Goal: Information Seeking & Learning: Find specific fact

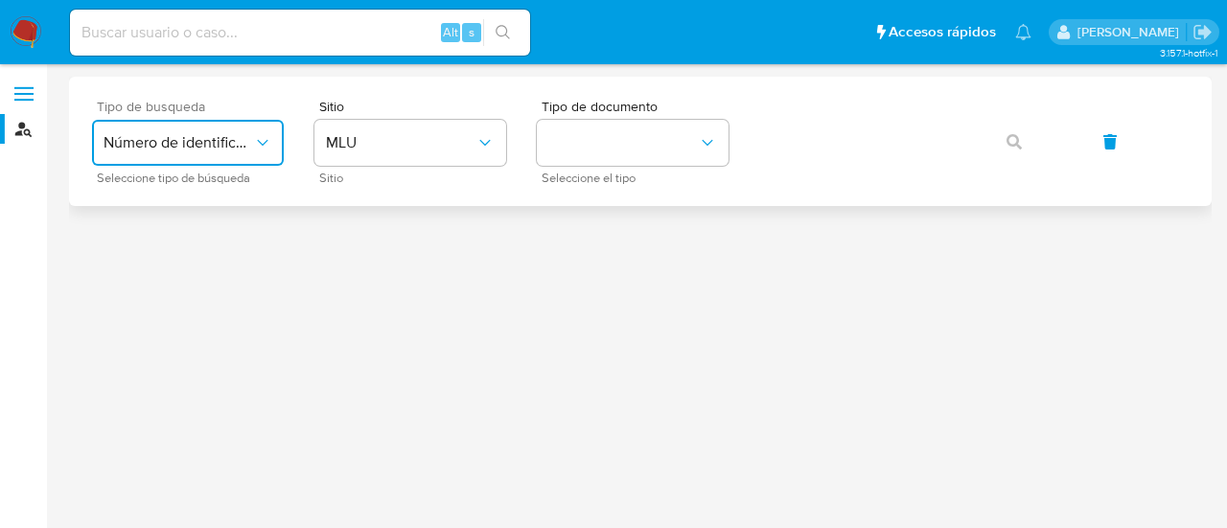
click at [174, 147] on span "Número de identificación" at bounding box center [179, 142] width 150 height 19
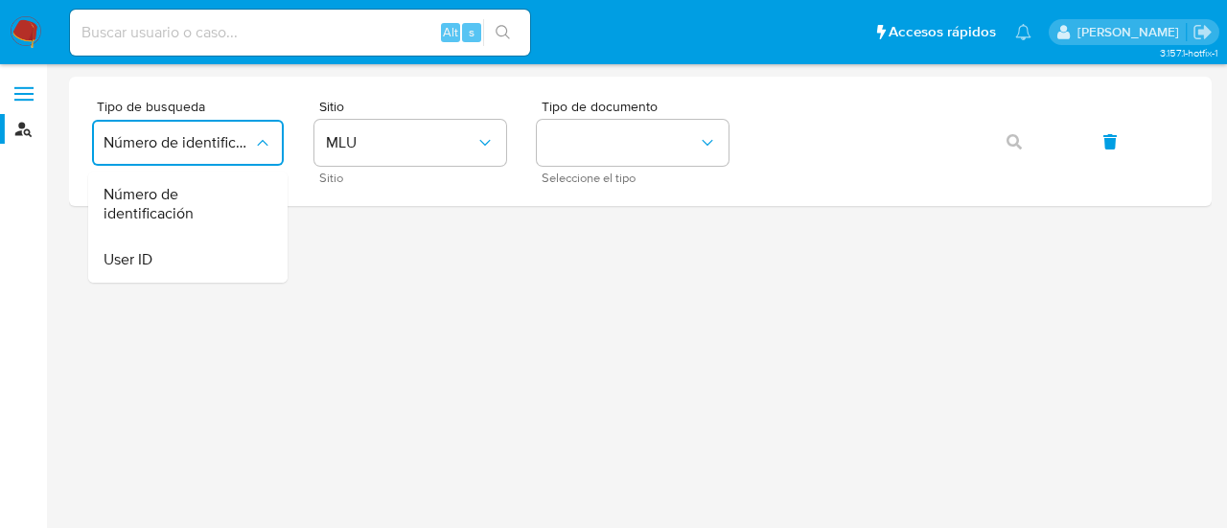
click at [174, 260] on div "User ID" at bounding box center [182, 260] width 157 height 46
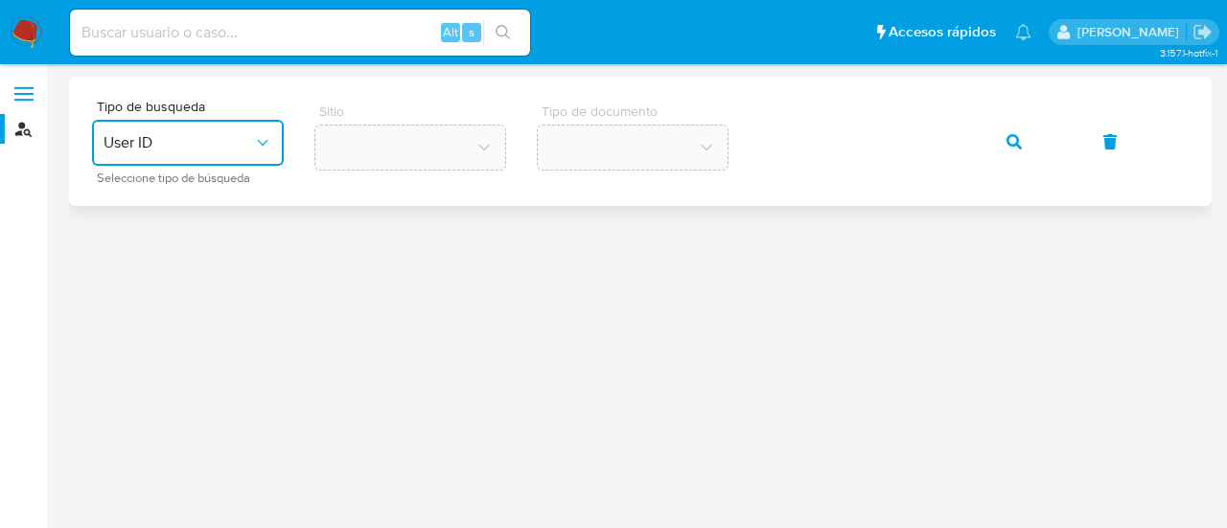
click at [1010, 147] on icon "button" at bounding box center [1014, 141] width 15 height 15
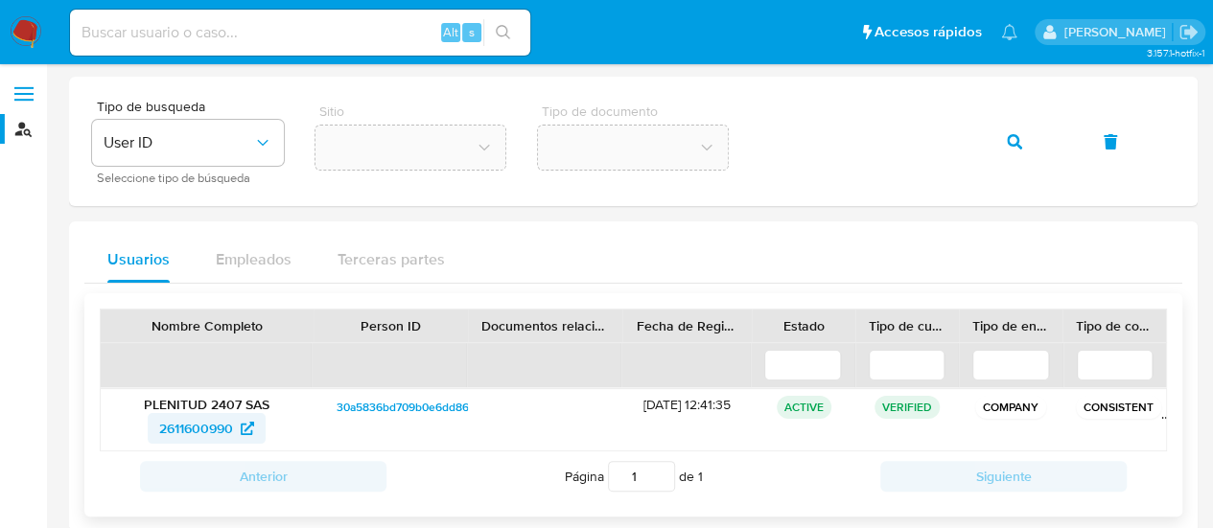
click at [194, 426] on span "2611600990" at bounding box center [196, 428] width 74 height 31
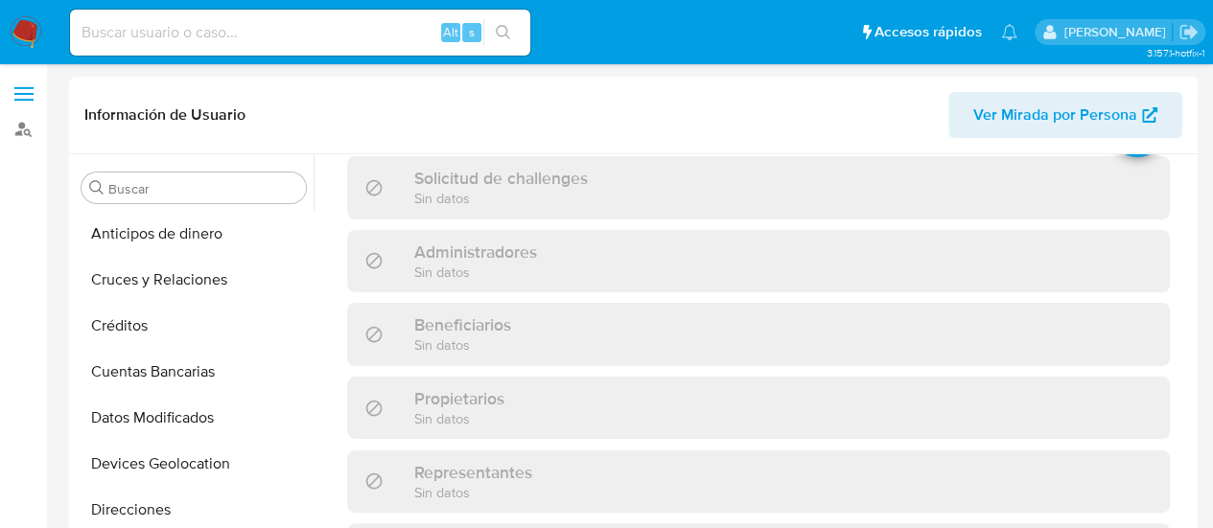
scroll to position [396, 0]
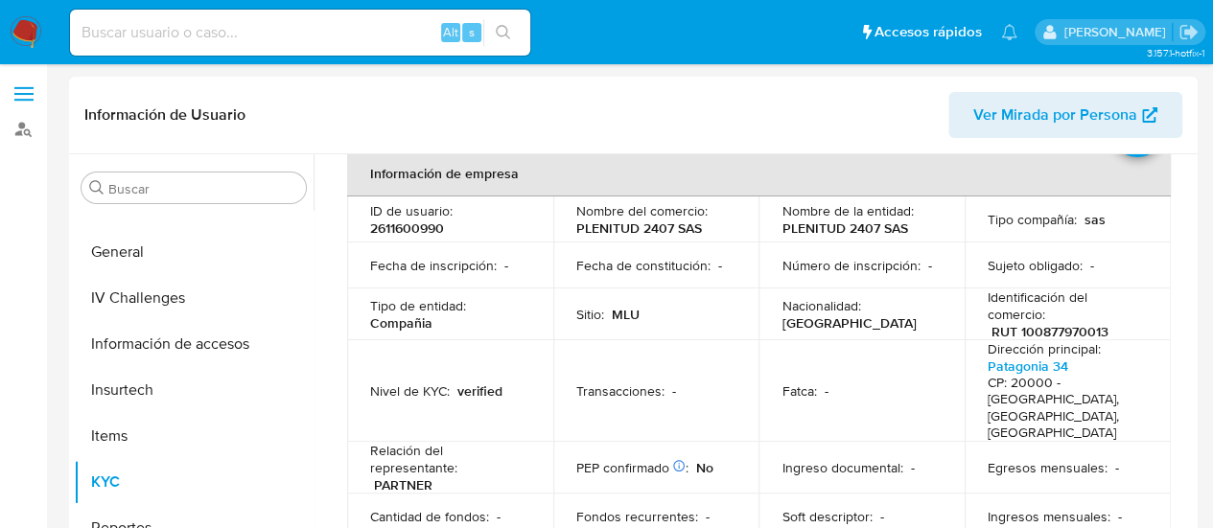
select select "10"
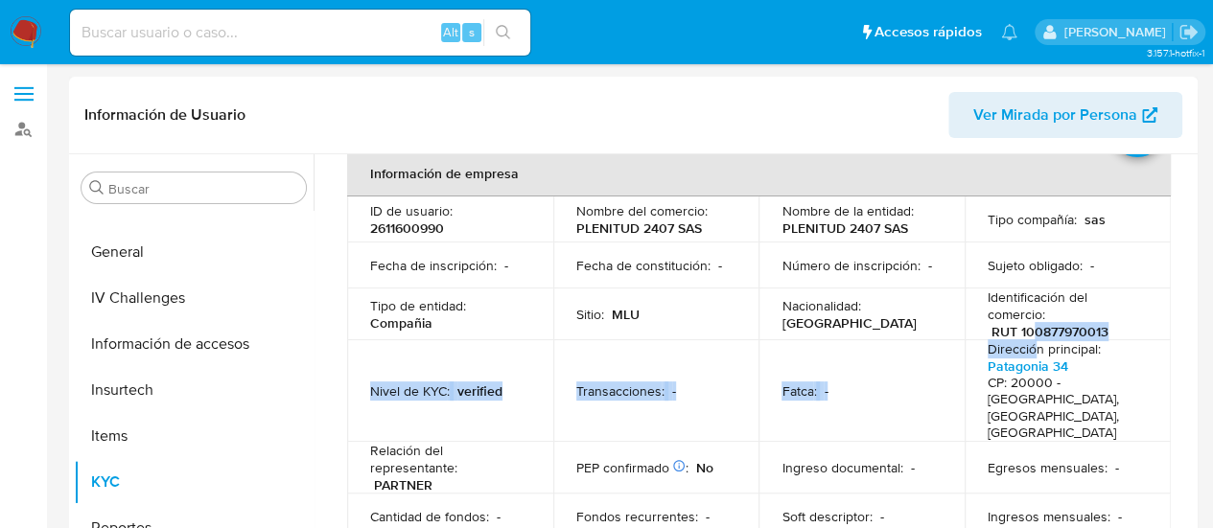
click at [1028, 335] on tbody "ID de usuario : 2611600990 Nombre del comercio : PLENITUD 2407 SAS Nombre de la…" at bounding box center [759, 391] width 824 height 389
click at [889, 348] on td "Fatca : -" at bounding box center [861, 391] width 206 height 102
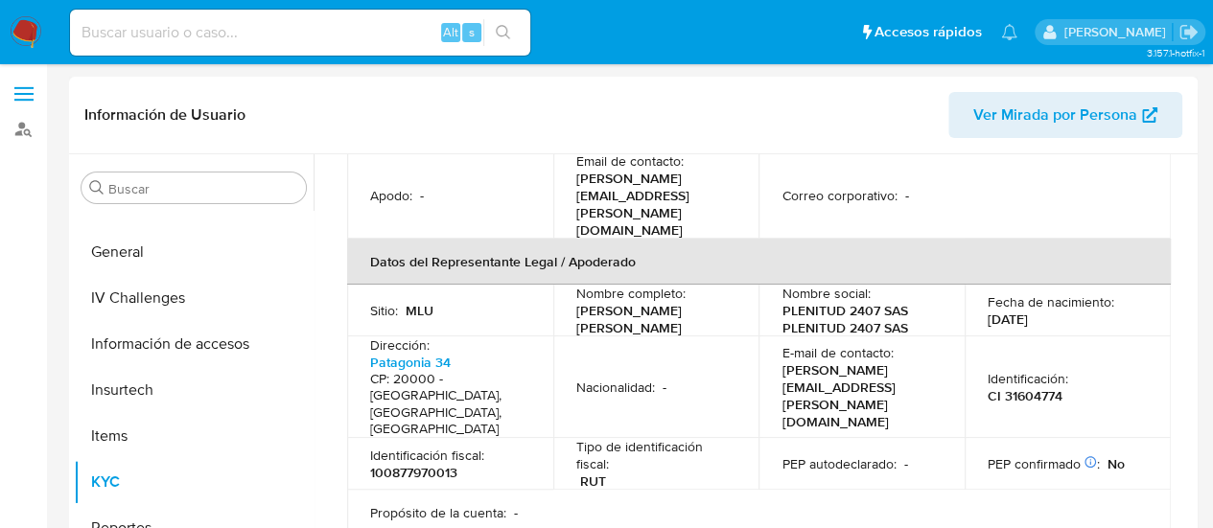
scroll to position [767, 0]
